Goal: Transaction & Acquisition: Purchase product/service

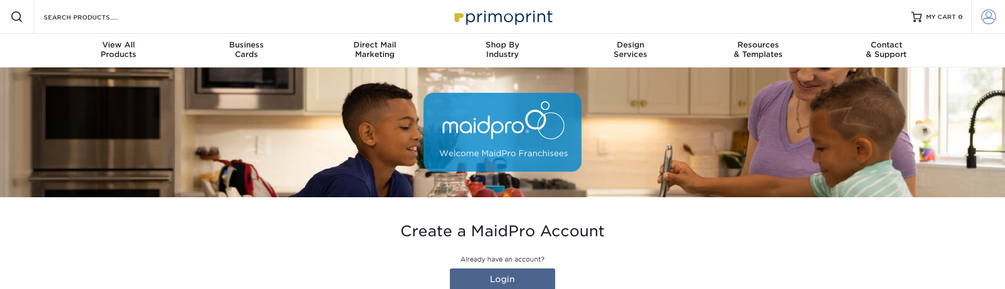
click at [986, 21] on span at bounding box center [988, 16] width 15 height 15
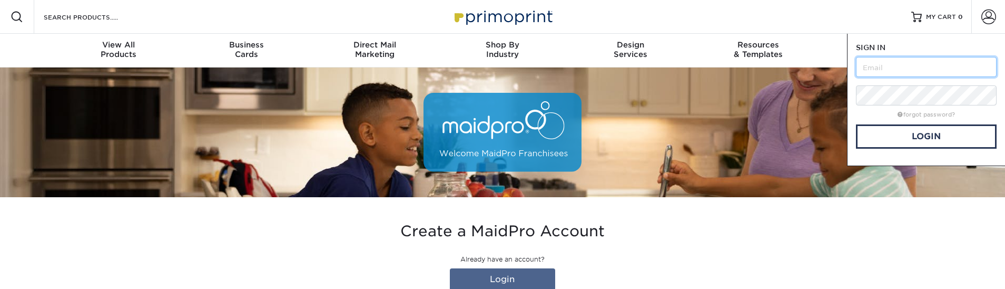
type input "[EMAIL_ADDRESS][DOMAIN_NAME]"
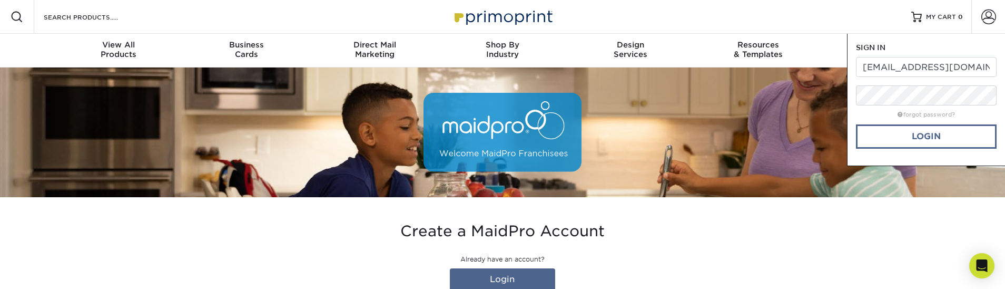
click at [931, 141] on link "Login" at bounding box center [926, 136] width 141 height 24
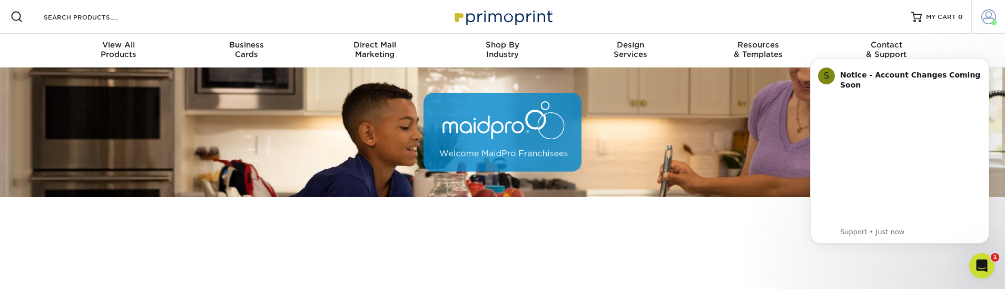
click at [989, 16] on span at bounding box center [988, 16] width 15 height 15
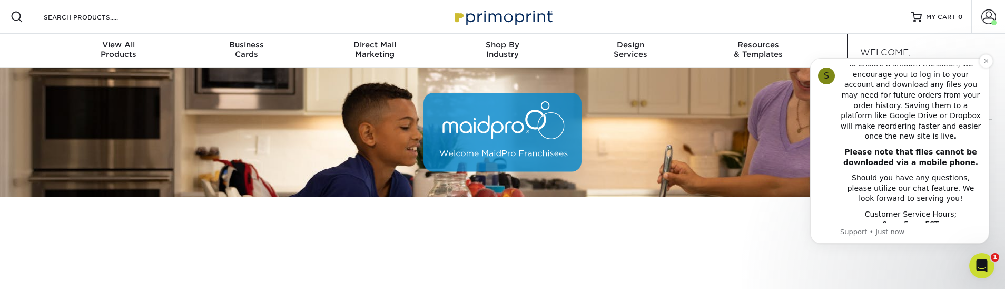
scroll to position [260, 0]
click at [992, 59] on body "S Notice - Account Changes Coming Soon ​ Past Order Files Will Not Transfer: Wh…" at bounding box center [899, 151] width 202 height 210
click at [981, 66] on button "Dismiss notification" at bounding box center [986, 61] width 14 height 14
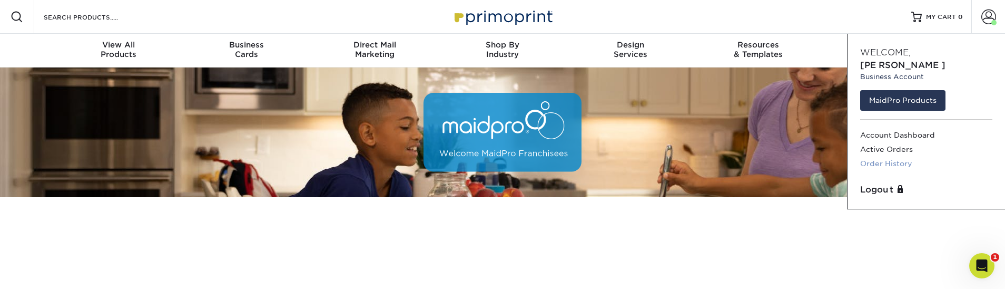
click at [899, 156] on link "Order History" at bounding box center [926, 163] width 132 height 14
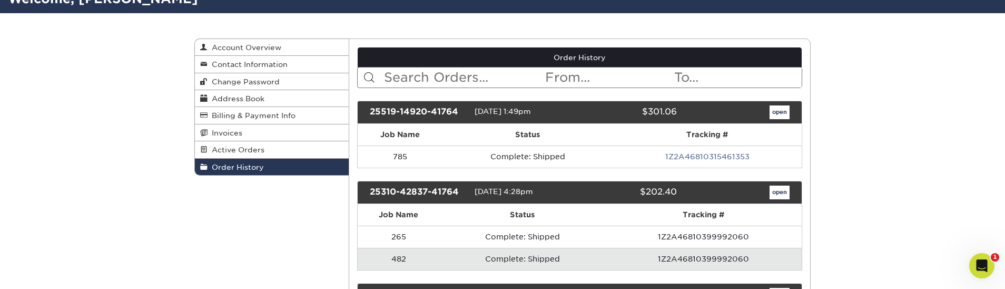
scroll to position [94, 0]
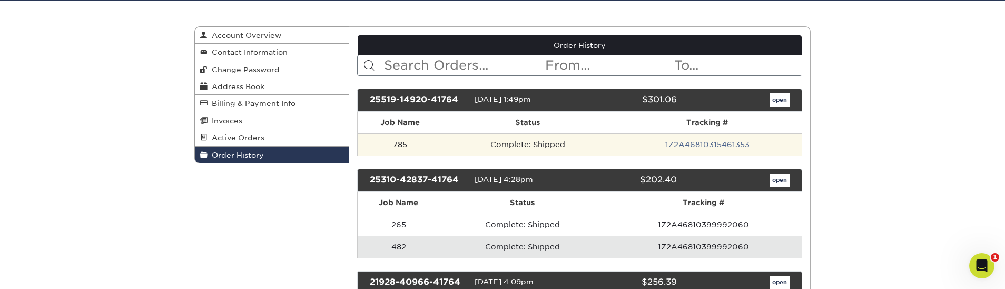
click at [428, 145] on td "785" at bounding box center [399, 144] width 85 height 22
click at [401, 143] on td "785" at bounding box center [399, 144] width 85 height 22
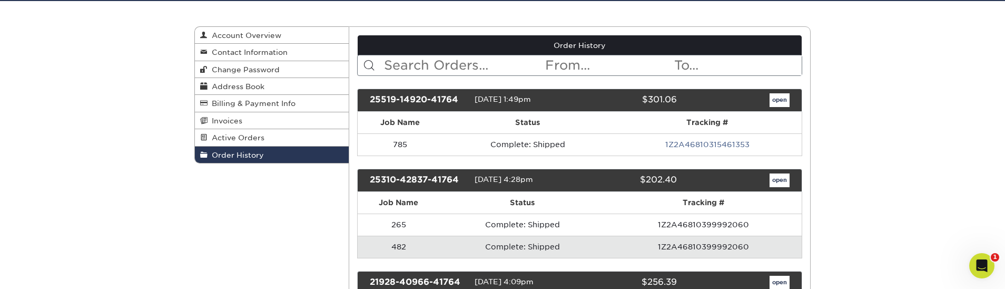
click at [777, 99] on link "open" at bounding box center [779, 100] width 20 height 14
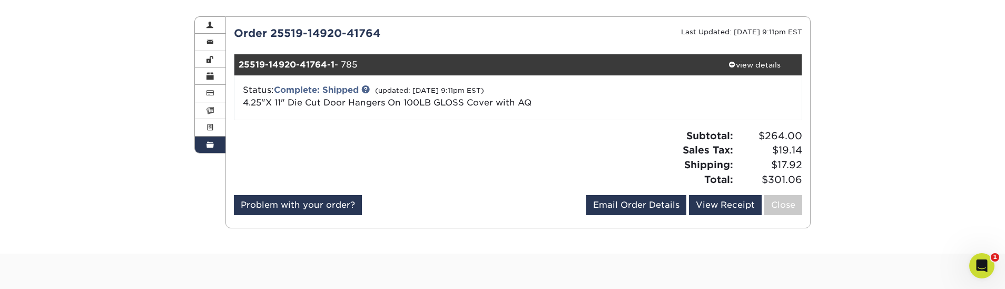
scroll to position [111, 0]
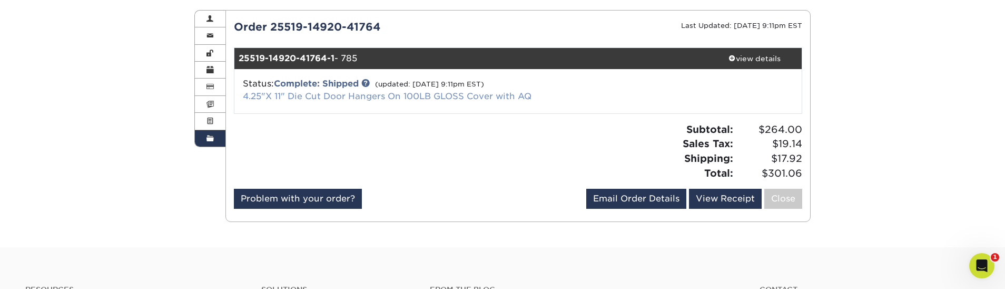
click at [356, 97] on link "4.25"X 11" Die Cut Door Hangers On 100LB GLOSS Cover with AQ" at bounding box center [387, 96] width 289 height 10
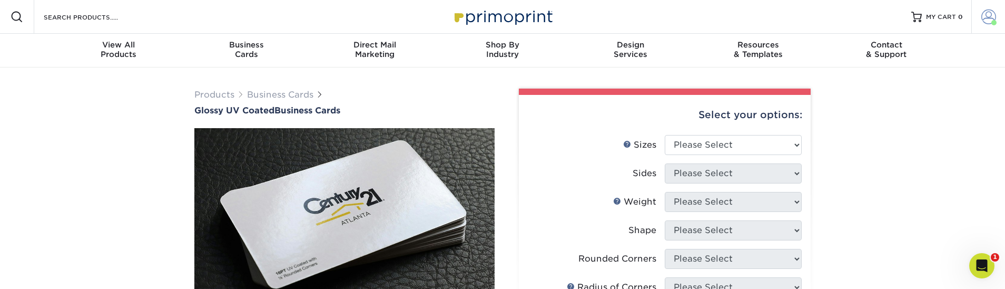
click at [985, 21] on span at bounding box center [988, 16] width 15 height 15
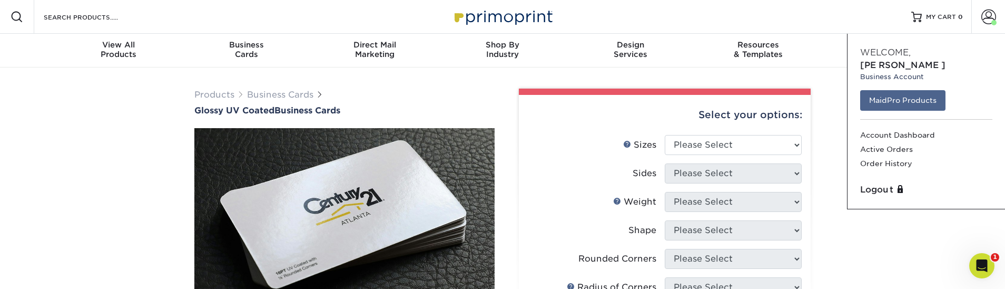
click at [921, 90] on link "MaidPro Products" at bounding box center [902, 100] width 85 height 20
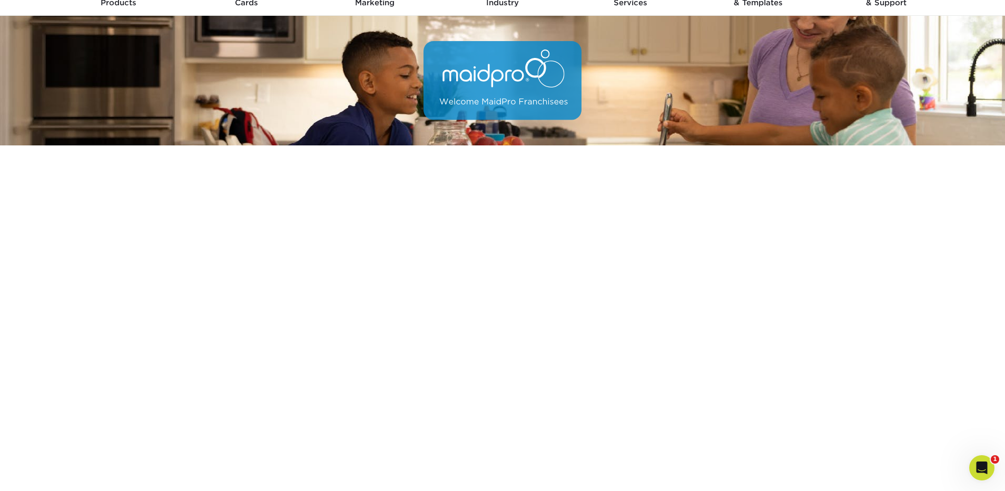
scroll to position [73, 0]
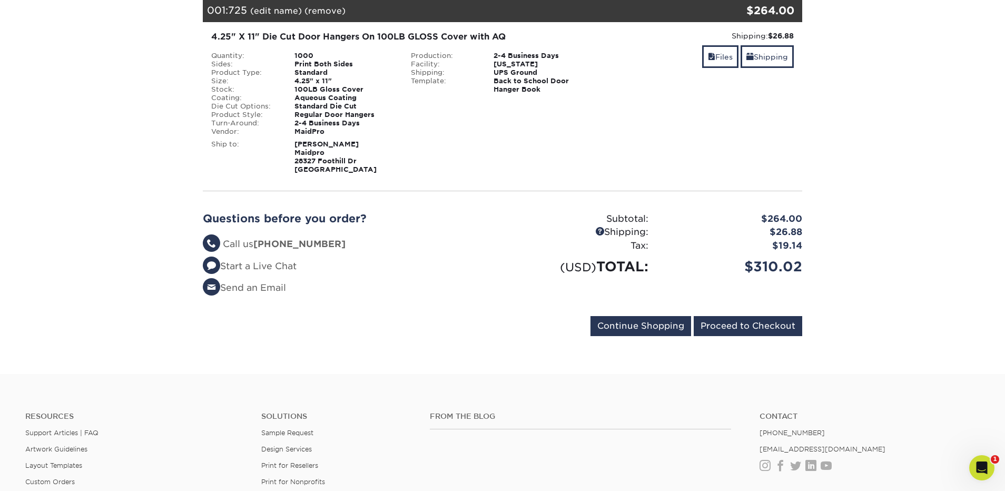
scroll to position [173, 0]
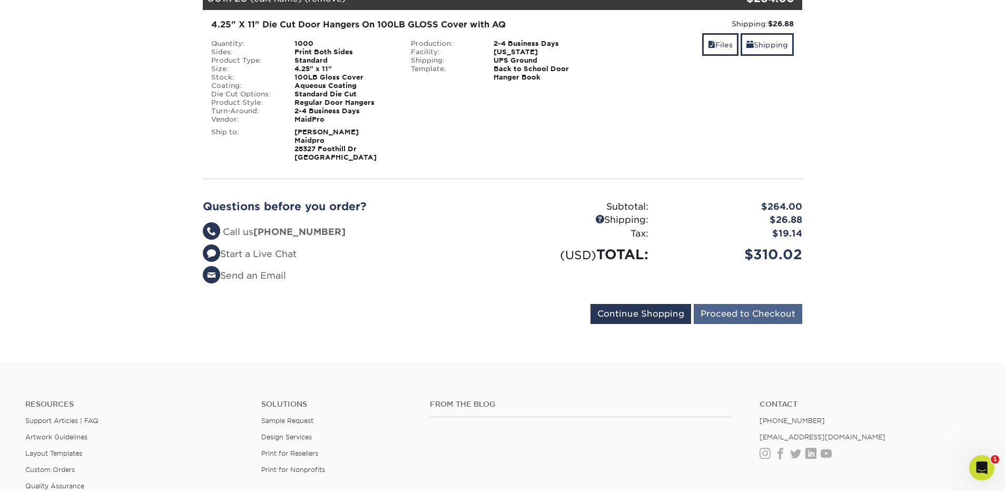
click at [757, 315] on input "Proceed to Checkout" at bounding box center [747, 314] width 108 height 20
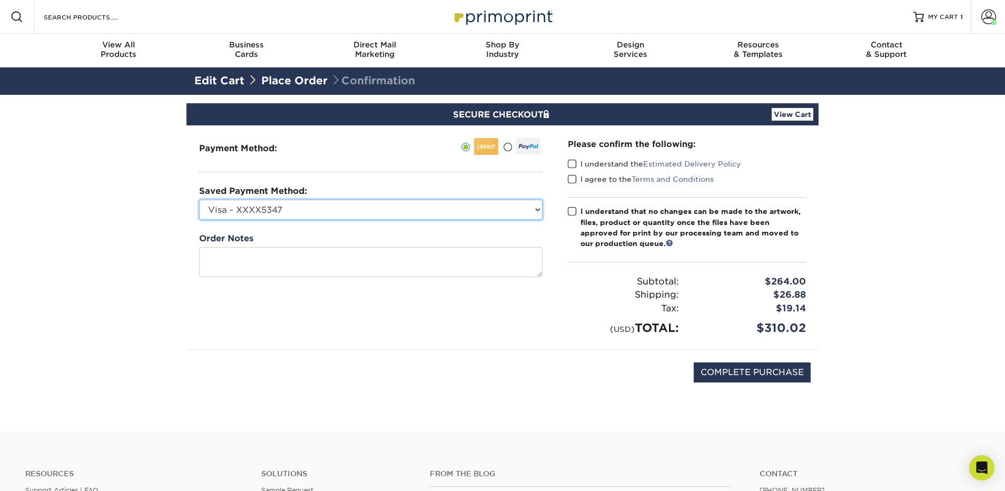
click at [466, 214] on select "Visa - XXXX5347 MasterCard - XXXX7590 Visa - XXXX6102 American Express - XXXX10…" at bounding box center [370, 210] width 343 height 20
select select "73206"
click at [571, 161] on span at bounding box center [572, 164] width 9 height 10
click at [0, 0] on input "I understand the Estimated Delivery Policy" at bounding box center [0, 0] width 0 height 0
click at [571, 183] on span at bounding box center [572, 179] width 9 height 10
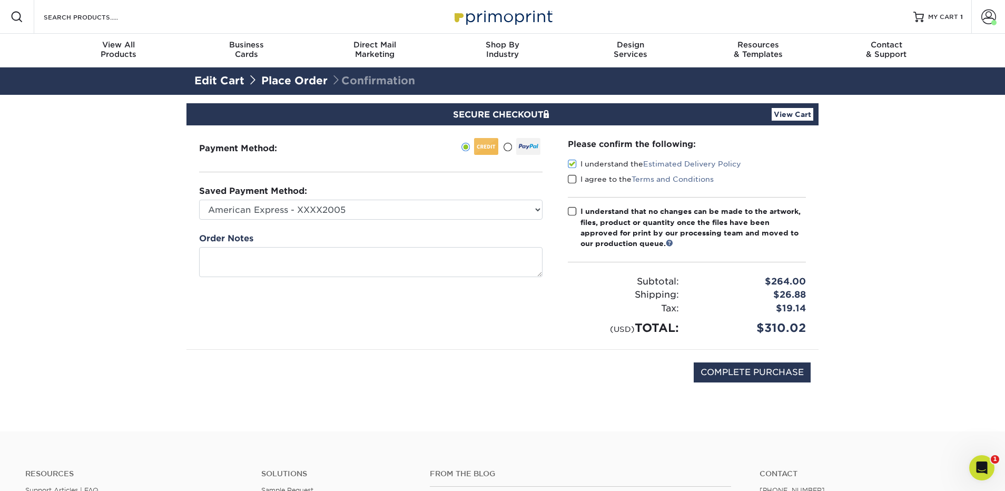
click at [0, 0] on input "I agree to the Terms and Conditions" at bounding box center [0, 0] width 0 height 0
click at [574, 211] on span at bounding box center [572, 211] width 9 height 10
click at [0, 0] on input "I understand that no changes can be made to the artwork, files, product or quan…" at bounding box center [0, 0] width 0 height 0
click at [775, 369] on input "COMPLETE PURCHASE" at bounding box center [751, 372] width 117 height 20
type input "PROCESSING, PLEASE WAIT..."
